Goal: Transaction & Acquisition: Purchase product/service

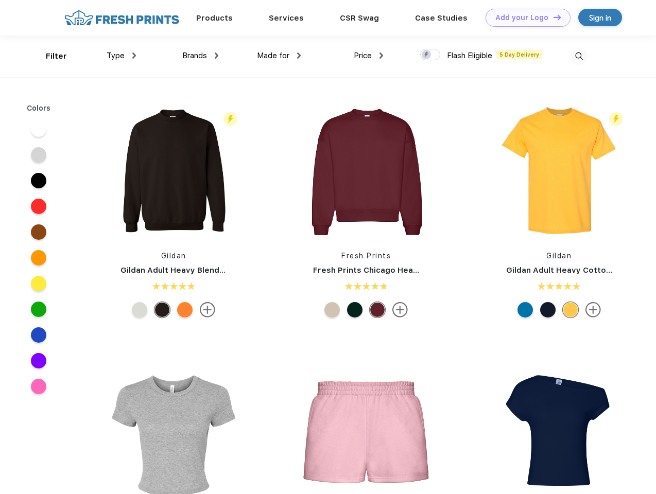
click at [524, 17] on link "Add your Logo Design Tool" at bounding box center [527, 18] width 85 height 18
click at [0, 0] on div "Design Tool" at bounding box center [0, 0] width 0 height 0
click at [552, 17] on link "Add your Logo Design Tool" at bounding box center [527, 18] width 85 height 18
click at [49, 56] on div "Filter" at bounding box center [56, 56] width 21 height 12
click at [121, 56] on span "Type" at bounding box center [116, 55] width 18 height 9
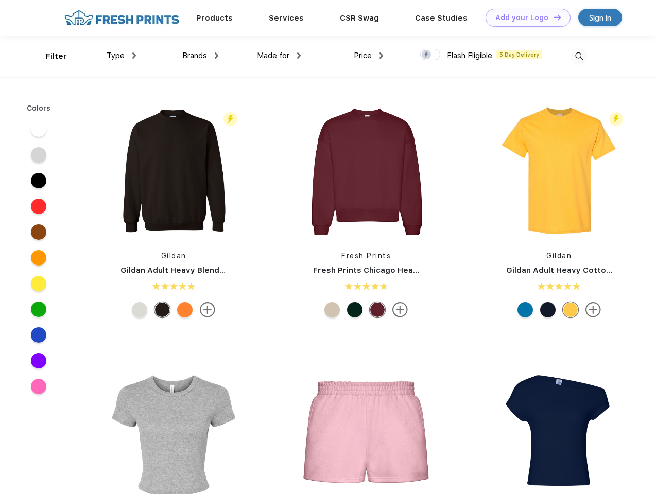
click at [200, 56] on span "Brands" at bounding box center [194, 55] width 25 height 9
click at [279, 56] on span "Made for" at bounding box center [273, 55] width 32 height 9
click at [369, 56] on span "Price" at bounding box center [363, 55] width 18 height 9
click at [430, 55] on div at bounding box center [430, 54] width 20 height 11
click at [427, 55] on input "checkbox" at bounding box center [423, 51] width 7 height 7
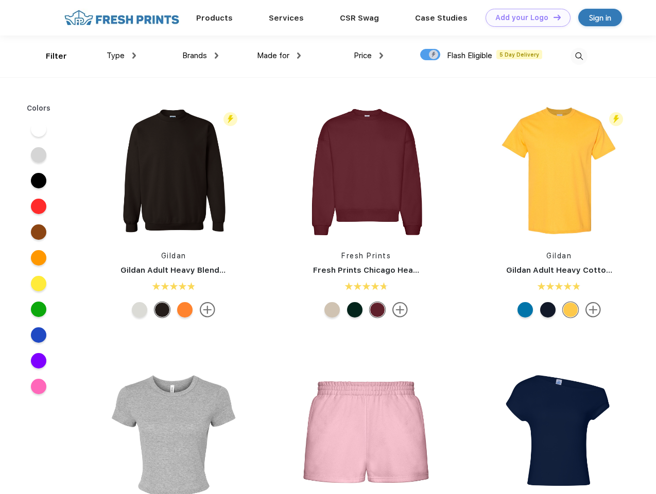
click at [579, 56] on img at bounding box center [578, 56] width 17 height 17
